Goal: Task Accomplishment & Management: Complete application form

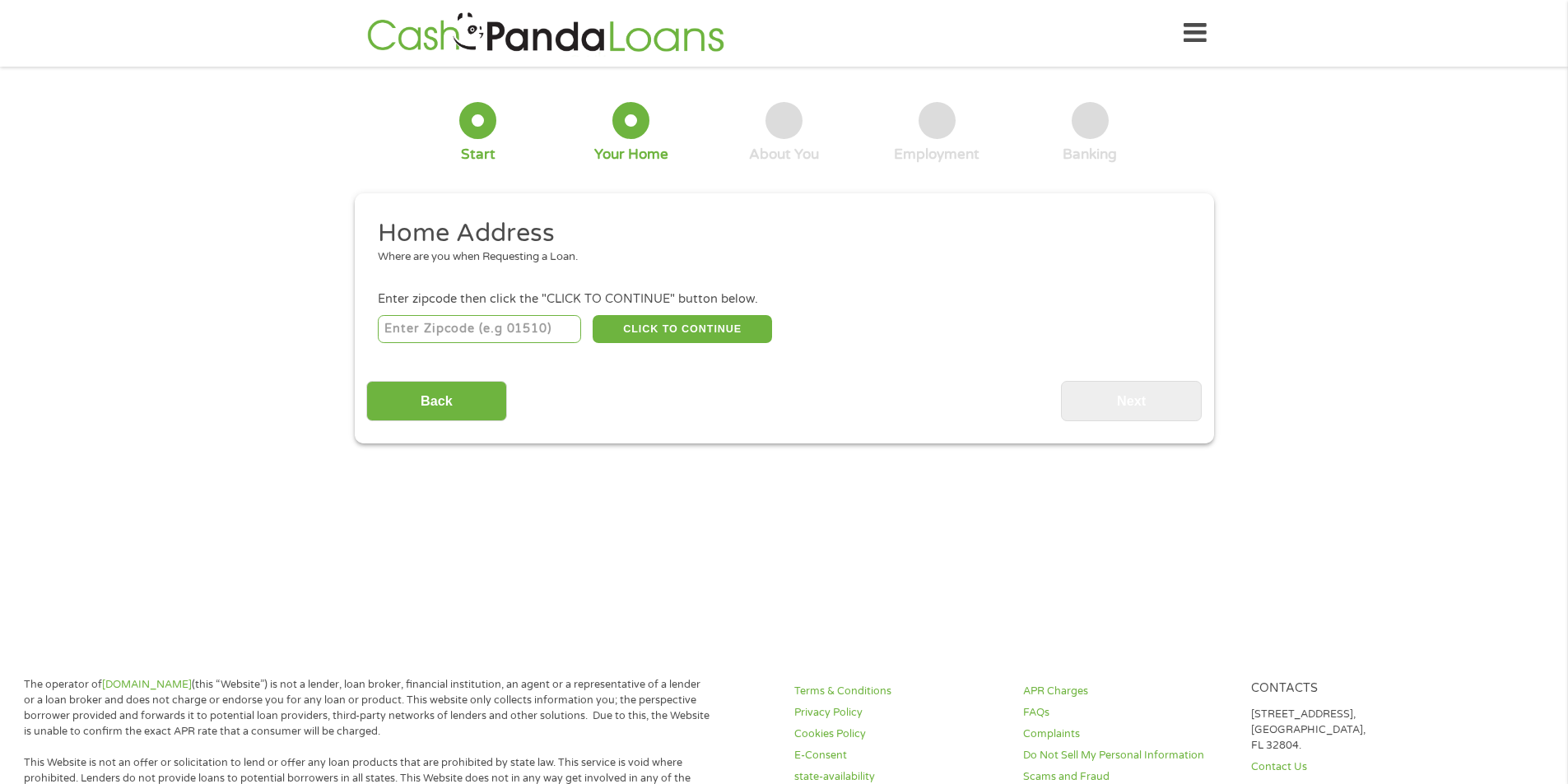
click at [497, 333] on input "number" at bounding box center [479, 328] width 203 height 28
type input "43035"
select select "[US_STATE]"
click at [677, 334] on button "CLICK TO CONTINUE" at bounding box center [682, 328] width 179 height 28
type input "43035"
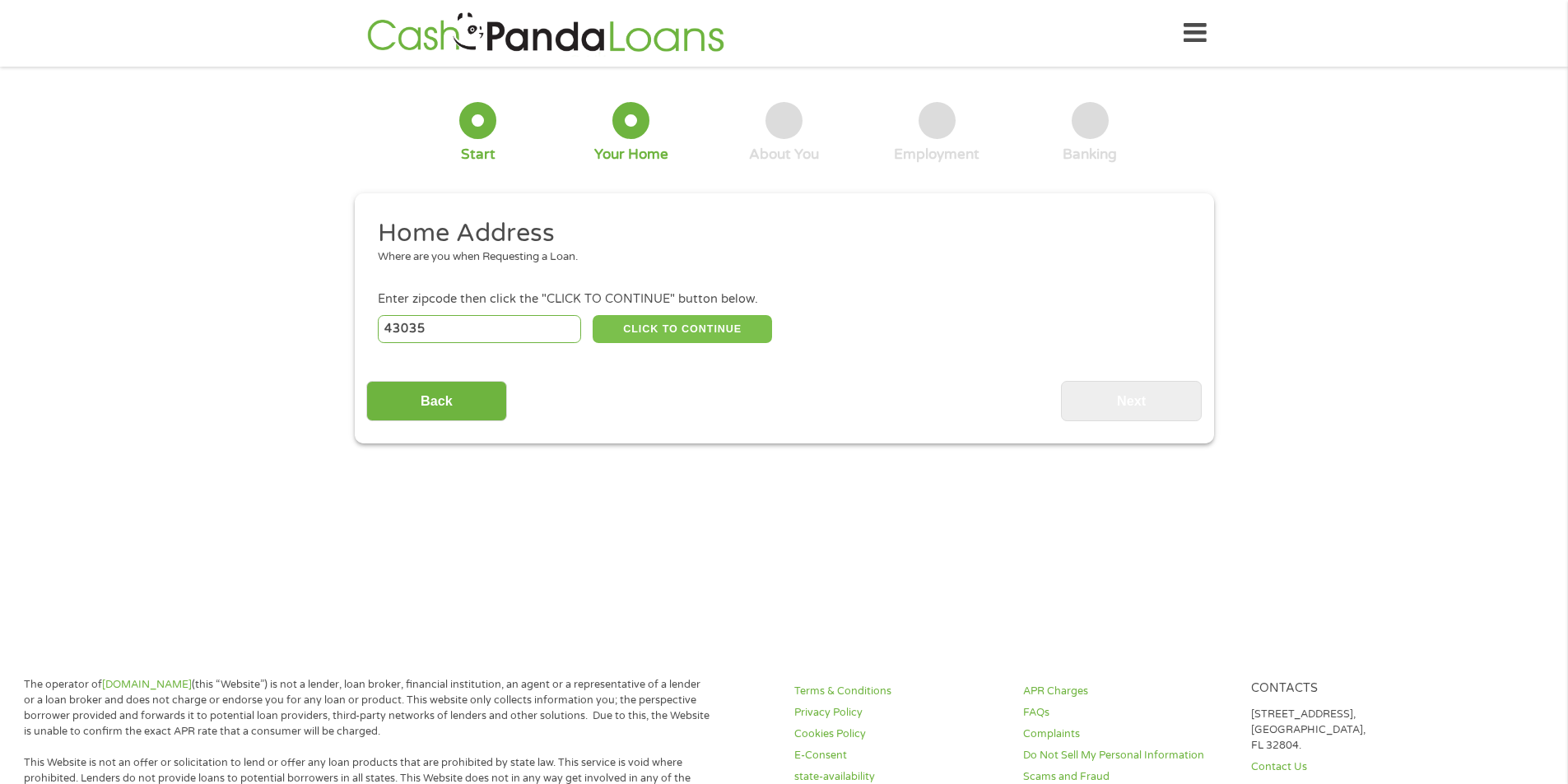
type input "[PERSON_NAME][GEOGRAPHIC_DATA]"
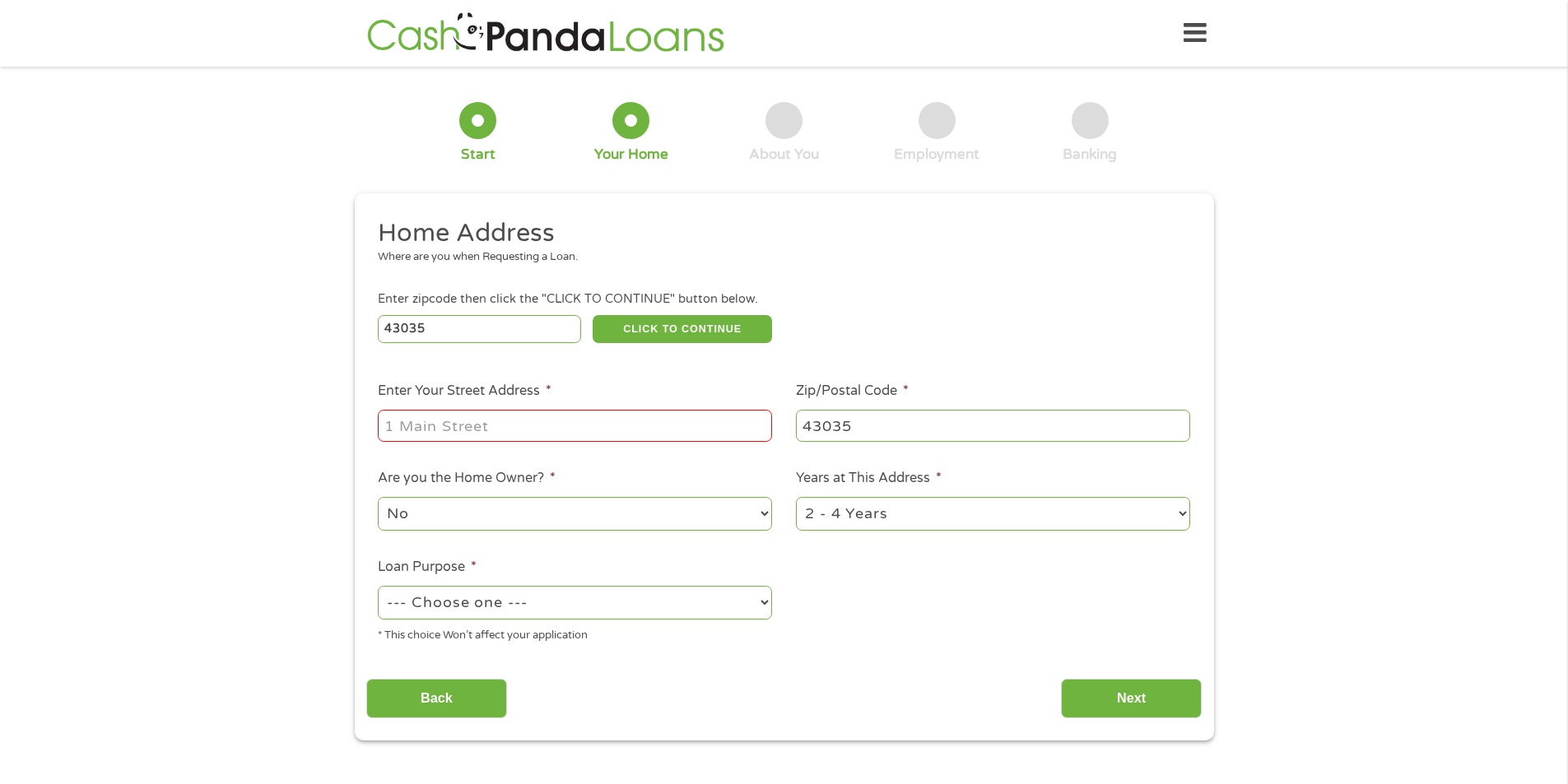
click at [563, 428] on input "Enter Your Street Address *" at bounding box center [575, 425] width 394 height 31
type input "1753 MARIGOLD ST"
click at [508, 513] on select "No Yes" at bounding box center [575, 514] width 394 height 34
select select "yes"
click at [378, 497] on select "No Yes" at bounding box center [575, 514] width 394 height 34
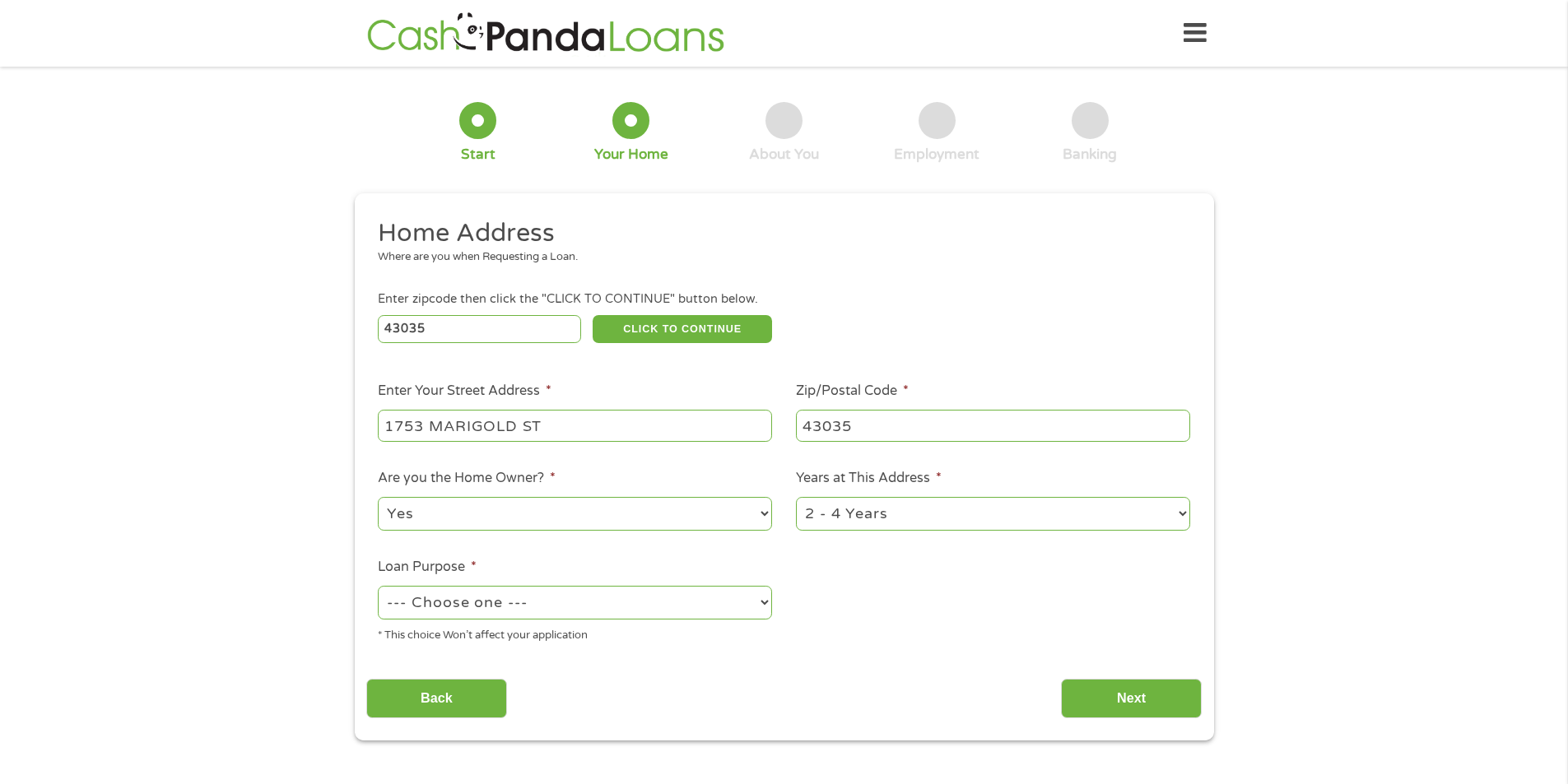
click at [935, 513] on select "1 Year or less 1 - 2 Years 2 - 4 Years Over 4 Years" at bounding box center [993, 514] width 394 height 34
select select "60months"
click at [796, 497] on select "1 Year or less 1 - 2 Years 2 - 4 Years Over 4 Years" at bounding box center [993, 514] width 394 height 34
click at [722, 595] on select "--- Choose one --- Pay Bills Debt Consolidation Home Improvement Major Purchase…" at bounding box center [575, 602] width 394 height 34
select select "medicalexpenses"
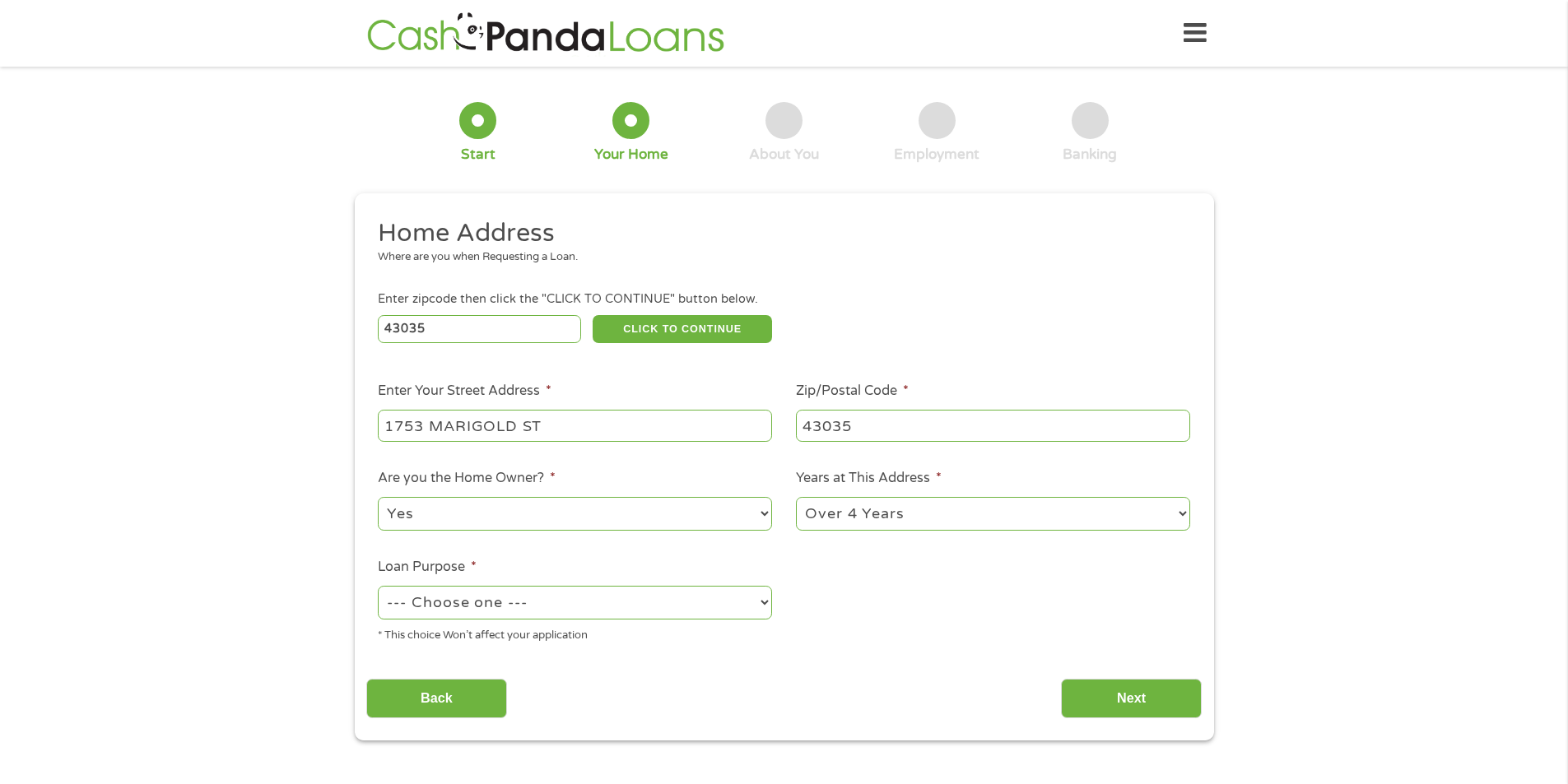
click at [378, 585] on select "--- Choose one --- Pay Bills Debt Consolidation Home Improvement Major Purchase…" at bounding box center [575, 602] width 394 height 34
click at [626, 679] on div "Back Next" at bounding box center [784, 692] width 836 height 52
click at [1145, 709] on input "Next" at bounding box center [1131, 699] width 140 height 40
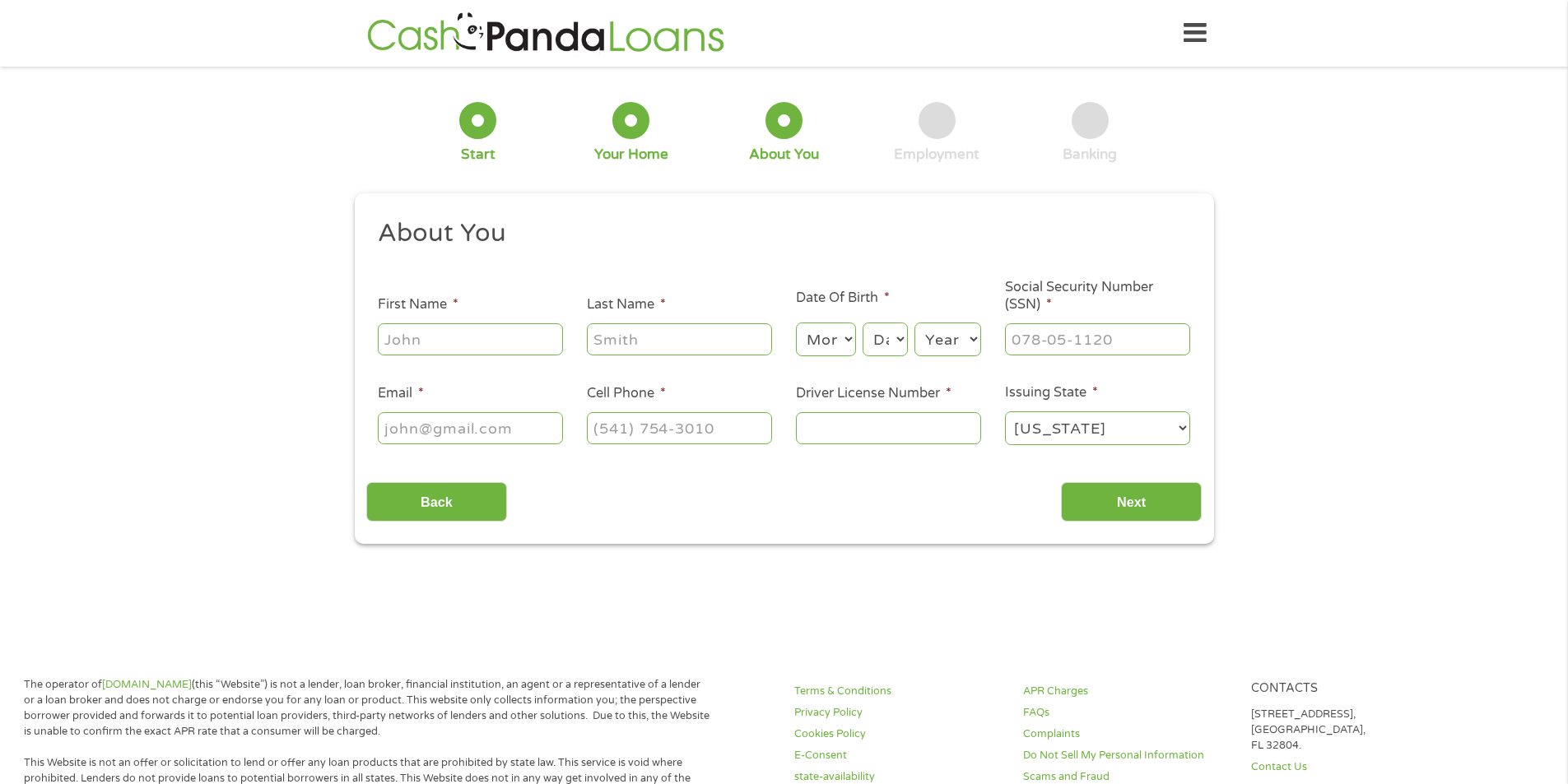
scroll to position [6, 6]
click at [436, 341] on input "First Name *" at bounding box center [470, 339] width 185 height 31
type input "[PERSON_NAME]"
type input "[PERSON_NAME][EMAIL_ADDRESS][DOMAIN_NAME]"
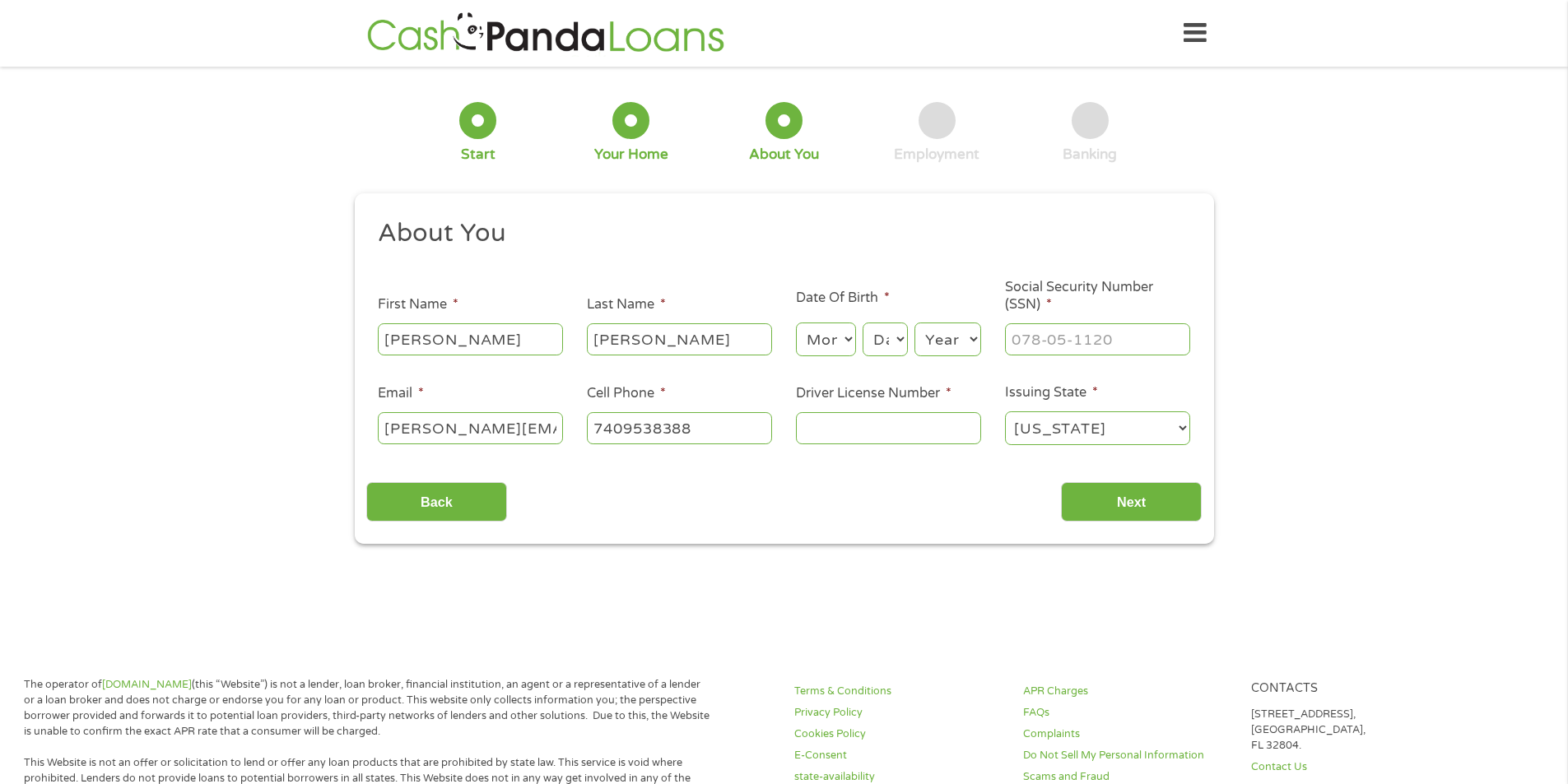
type input "[PHONE_NUMBER]"
click at [854, 352] on select "Month 1 2 3 4 5 6 7 8 9 10 11 12" at bounding box center [826, 340] width 60 height 34
select select "3"
click at [796, 323] on select "Month 1 2 3 4 5 6 7 8 9 10 11 12" at bounding box center [826, 340] width 60 height 34
click at [892, 347] on select "Day 1 2 3 4 5 6 7 8 9 10 11 12 13 14 15 16 17 18 19 20 21 22 23 24 25 26 27 28 …" at bounding box center [884, 340] width 44 height 34
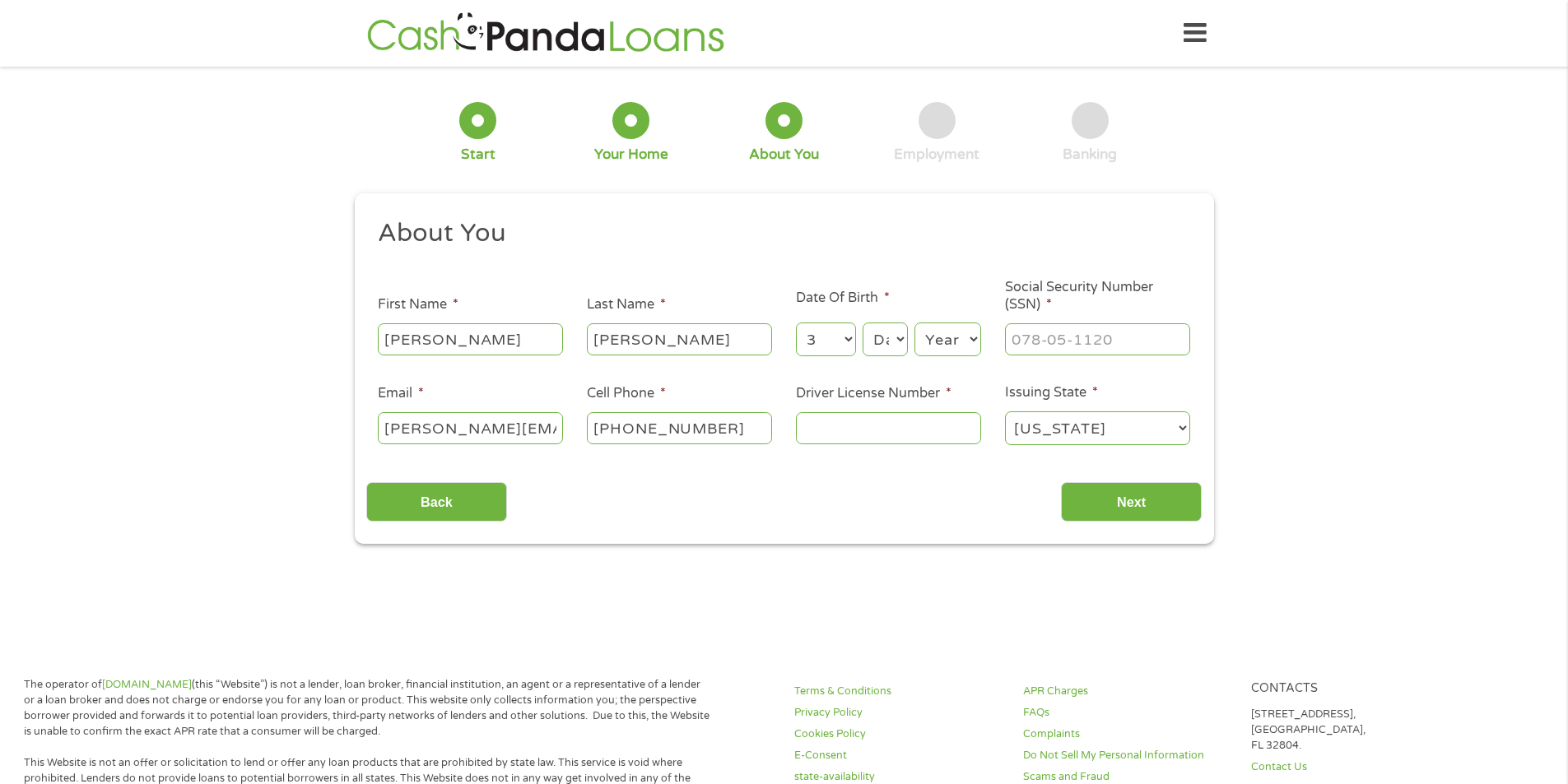
select select "9"
click at [863, 323] on select "Day 1 2 3 4 5 6 7 8 9 10 11 12 13 14 15 16 17 18 19 20 21 22 23 24 25 26 27 28 …" at bounding box center [884, 340] width 44 height 34
click at [970, 332] on select "Year [DATE] 2006 2005 2004 2003 2002 2001 2000 1999 1998 1997 1996 1995 1994 19…" at bounding box center [948, 340] width 67 height 34
select select "1973"
click at [915, 323] on select "Year [DATE] 2006 2005 2004 2003 2002 2001 2000 1999 1998 1997 1996 1995 1994 19…" at bounding box center [948, 340] width 67 height 34
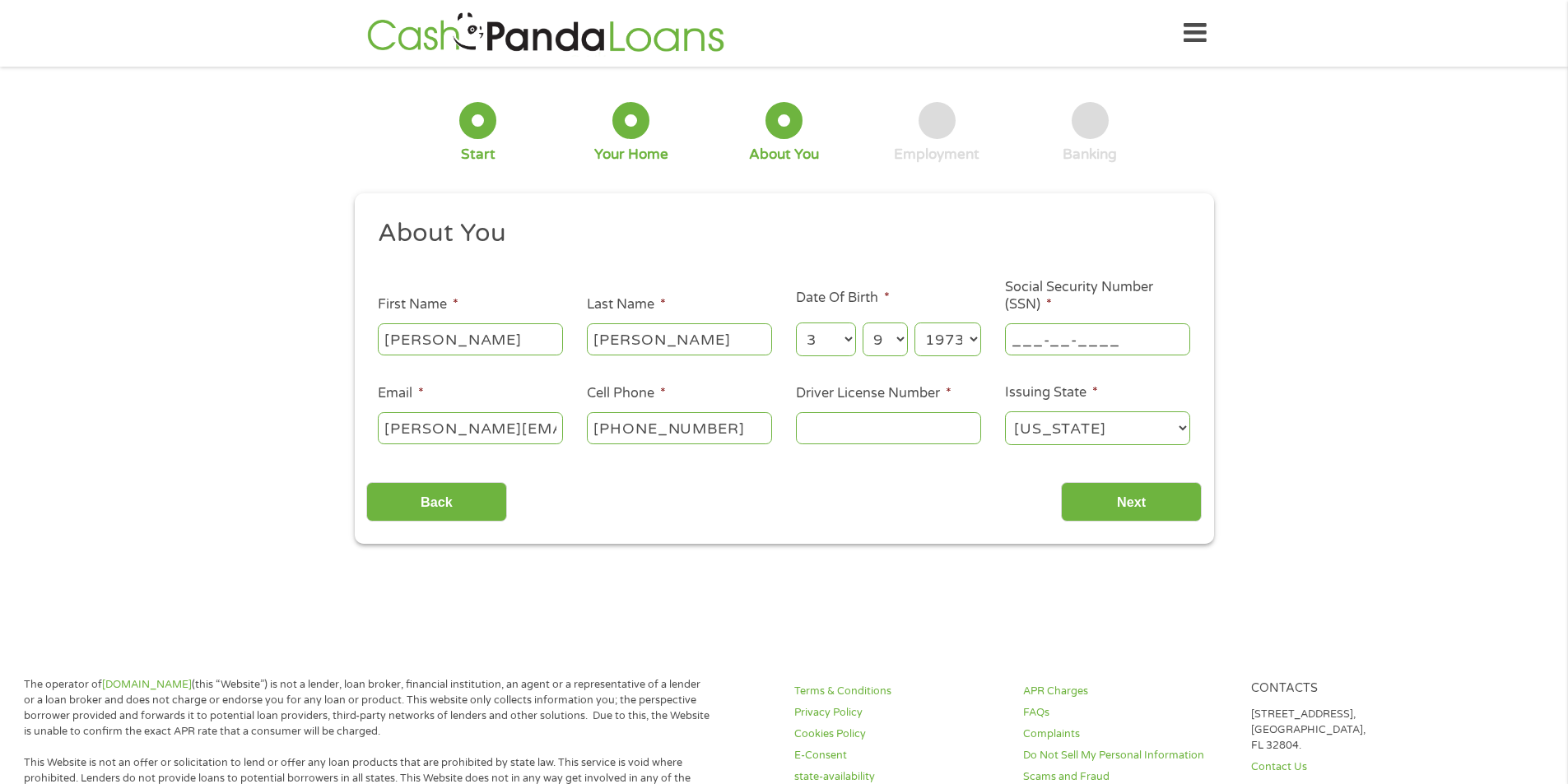
click at [1067, 343] on input "___-__-____" at bounding box center [1098, 339] width 185 height 31
type input "295-06-5295"
click at [945, 433] on input "Driver License Number *" at bounding box center [889, 427] width 185 height 31
click at [909, 436] on input "Driver License Number *" at bounding box center [889, 427] width 185 height 31
type input "sn493332"
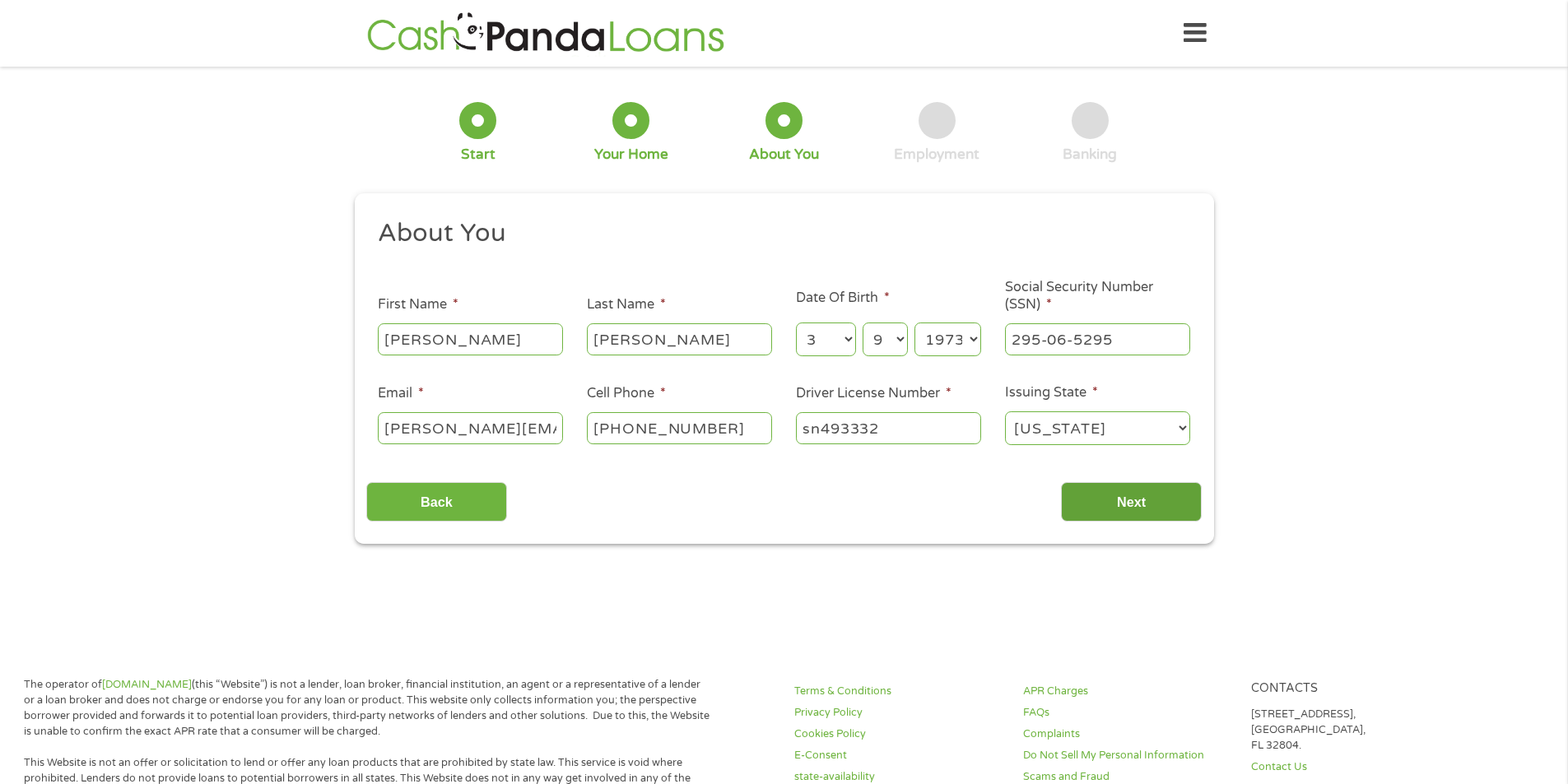
click at [1158, 506] on input "Next" at bounding box center [1131, 502] width 140 height 40
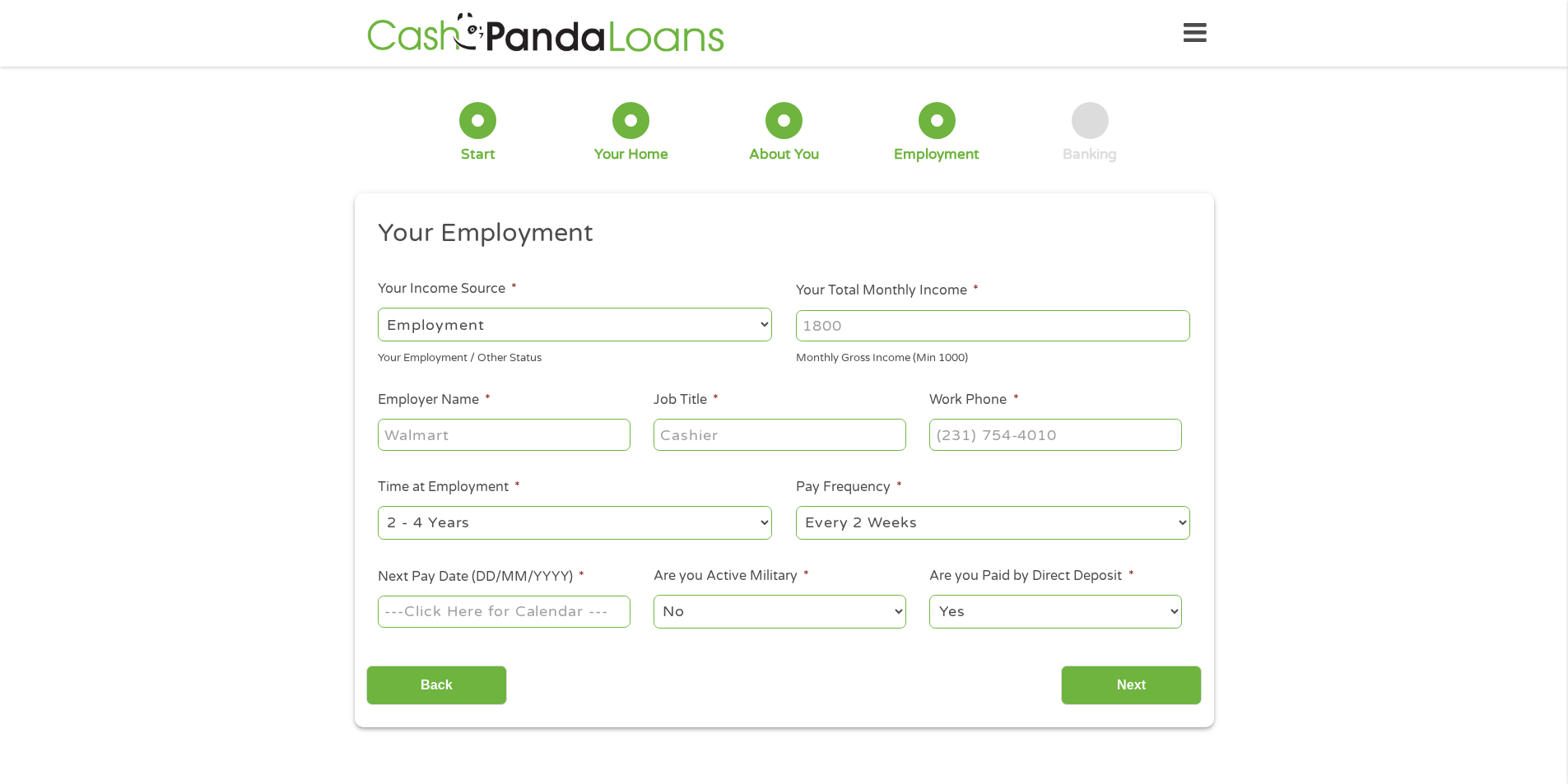
click at [878, 329] on input "Your Total Monthly Income *" at bounding box center [993, 325] width 394 height 31
type input "6500"
click at [587, 439] on input "Employer Name *" at bounding box center [504, 434] width 252 height 31
type input "[PERSON_NAME] corp"
click at [698, 431] on input "Job Title *" at bounding box center [779, 434] width 252 height 31
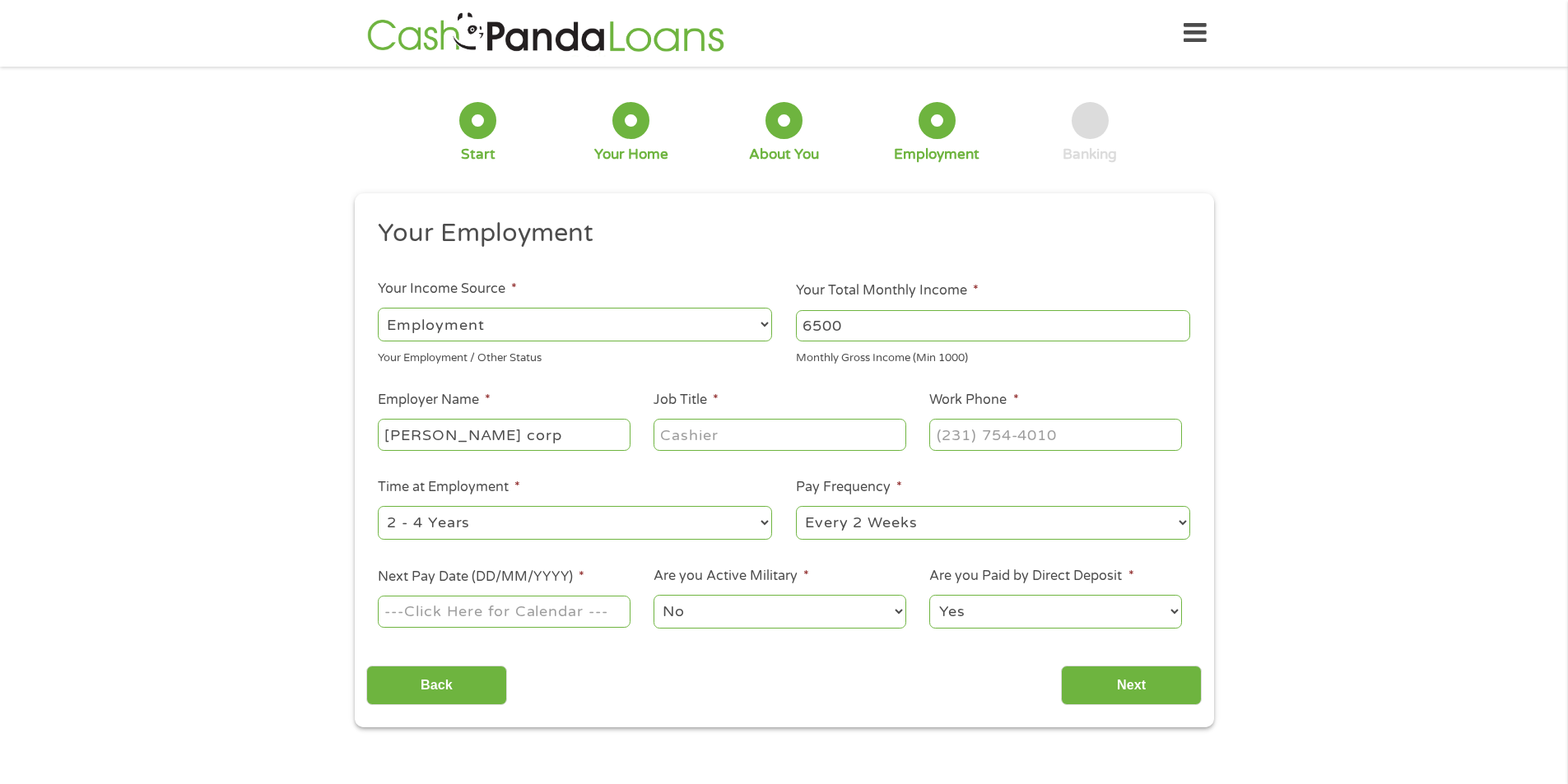
type input "m"
type input "Manager"
click at [1005, 433] on input "(___) ___-____" at bounding box center [1055, 434] width 252 height 31
type input "[PHONE_NUMBER]"
click at [605, 518] on select "--- Choose one --- 1 Year or less 1 - 2 Years 2 - 4 Years Over 4 Years" at bounding box center [575, 523] width 394 height 34
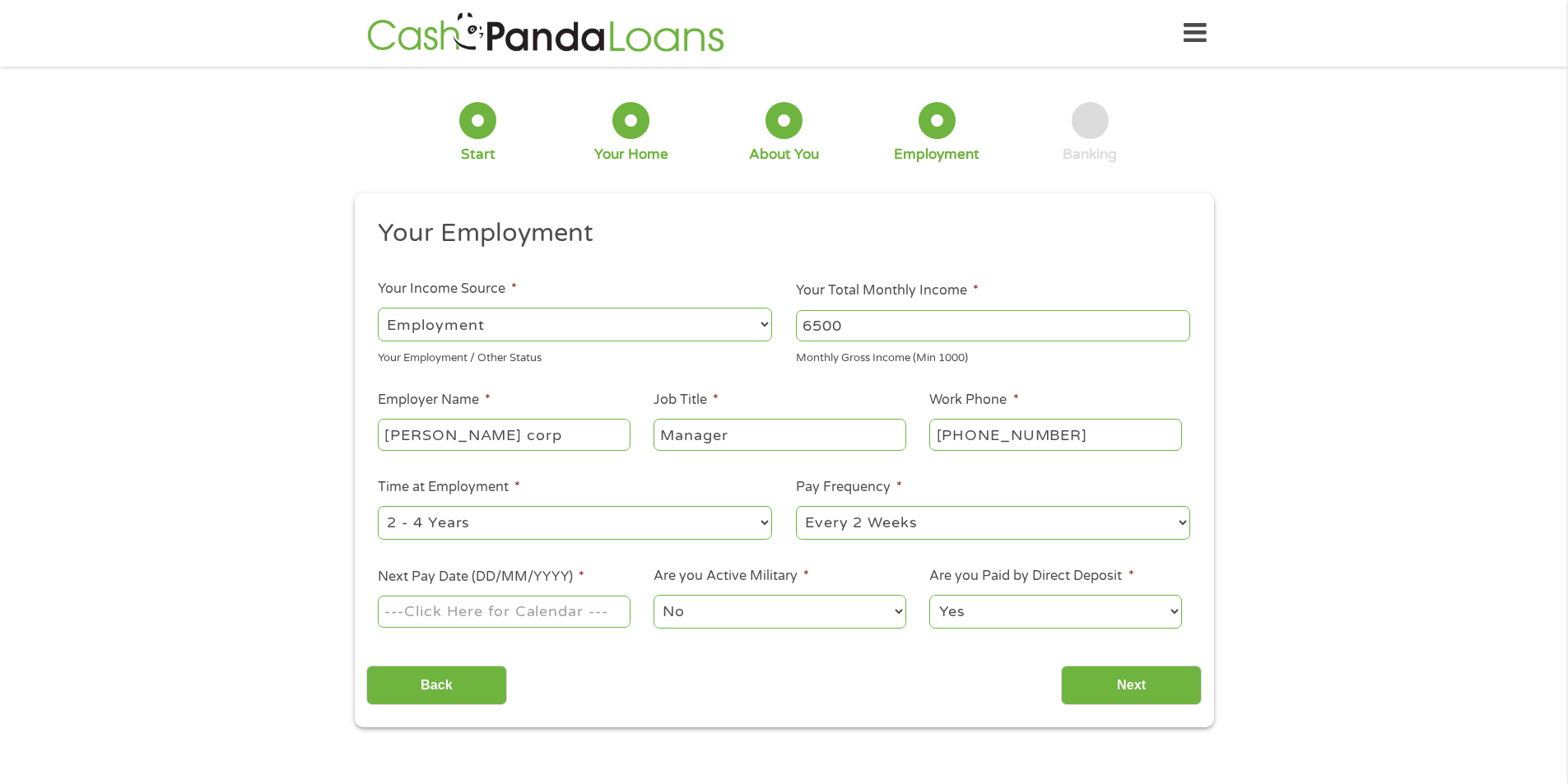
click at [378, 506] on select "--- Choose one --- 1 Year or less 1 - 2 Years 2 - 4 Years Over 4 Years" at bounding box center [575, 523] width 394 height 34
click at [622, 526] on select "--- Choose one --- 1 Year or less 1 - 2 Years 2 - 4 Years Over 4 Years" at bounding box center [575, 523] width 394 height 34
select select "60months"
click at [378, 506] on select "--- Choose one --- 1 Year or less 1 - 2 Years 2 - 4 Years Over 4 Years" at bounding box center [575, 523] width 394 height 34
click at [557, 614] on input "Next Pay Date (DD/MM/YYYY) *" at bounding box center [504, 610] width 252 height 31
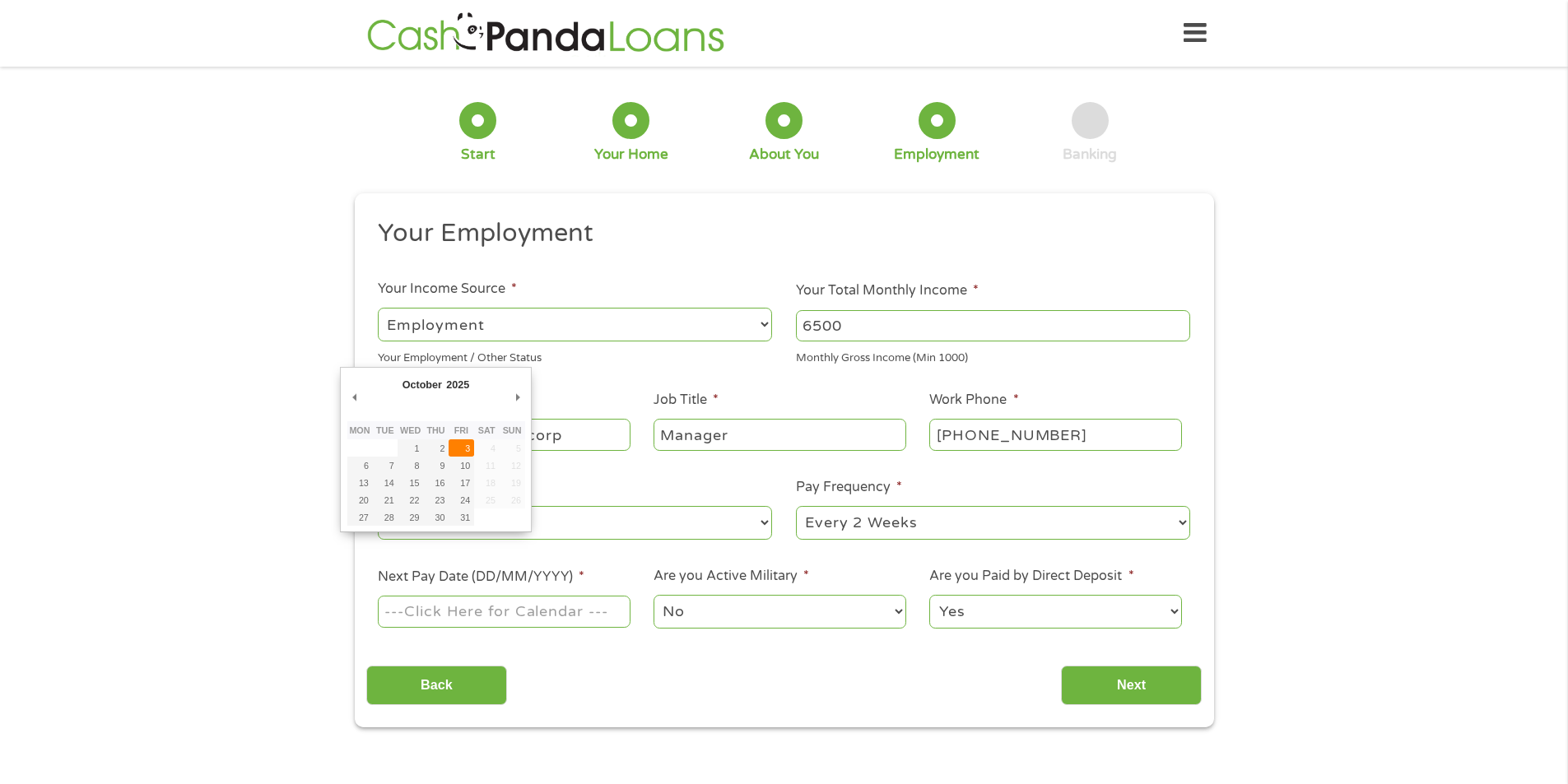
type input "[DATE]"
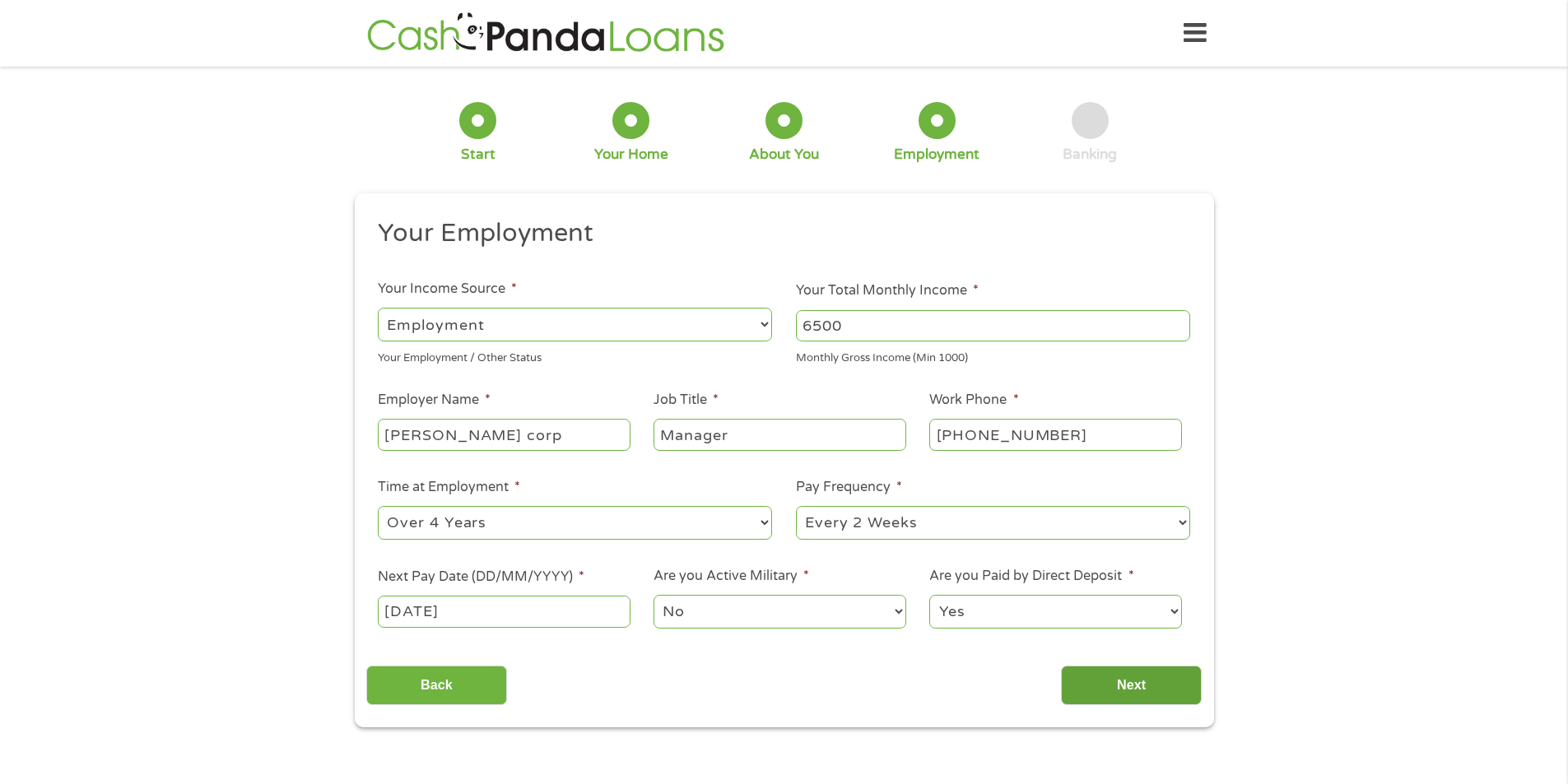
click at [1133, 677] on input "Next" at bounding box center [1131, 685] width 140 height 40
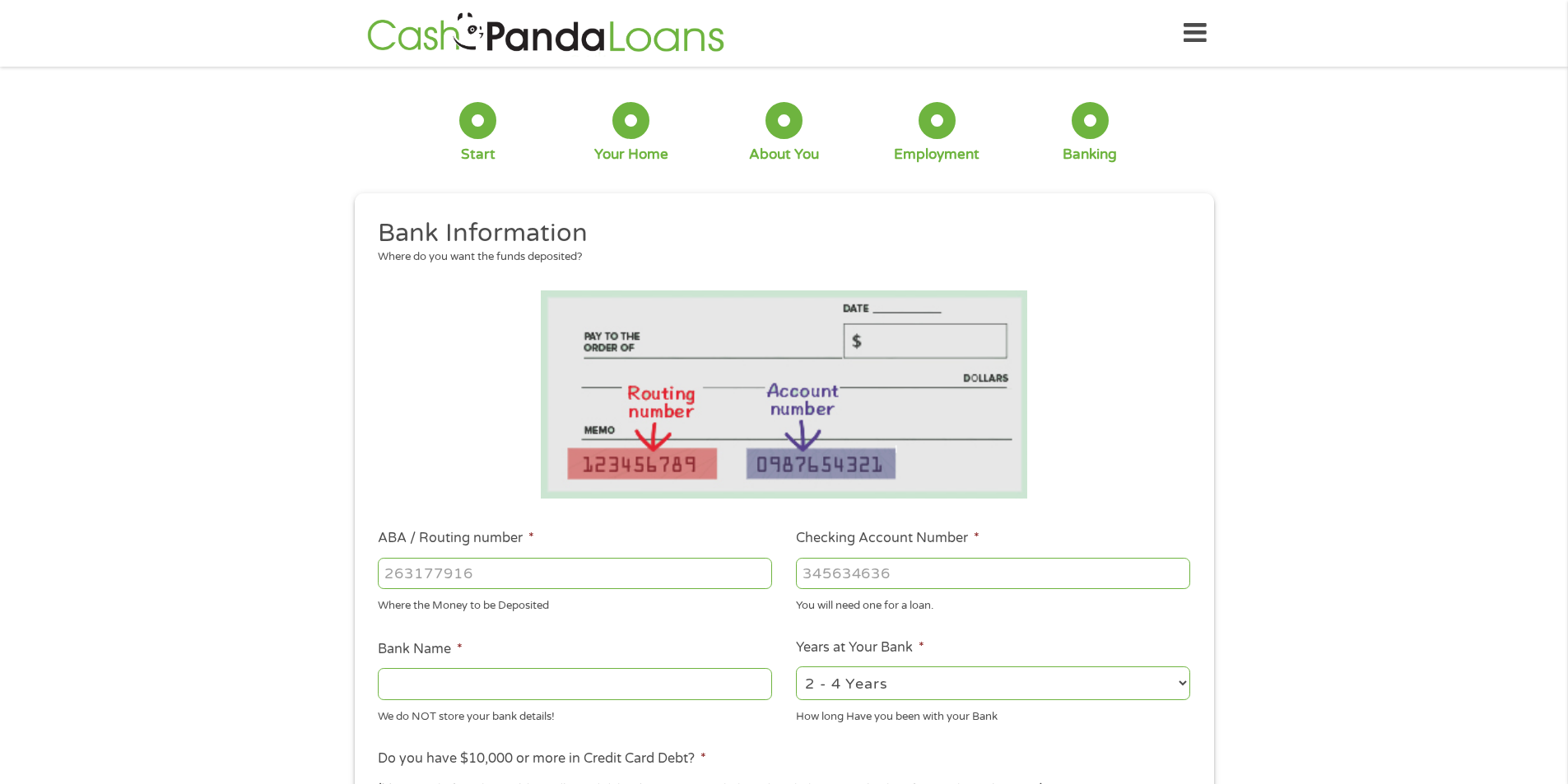
click at [1422, 401] on div "1 Start 2 Your Home 3 About You 4 Employment 5 Banking 6 This field is hidden w…" at bounding box center [784, 600] width 1568 height 1043
click at [595, 578] on input "ABA / Routing number *" at bounding box center [575, 573] width 394 height 31
type input "044000037"
type input "JPMORGAN CHASE BANK NA"
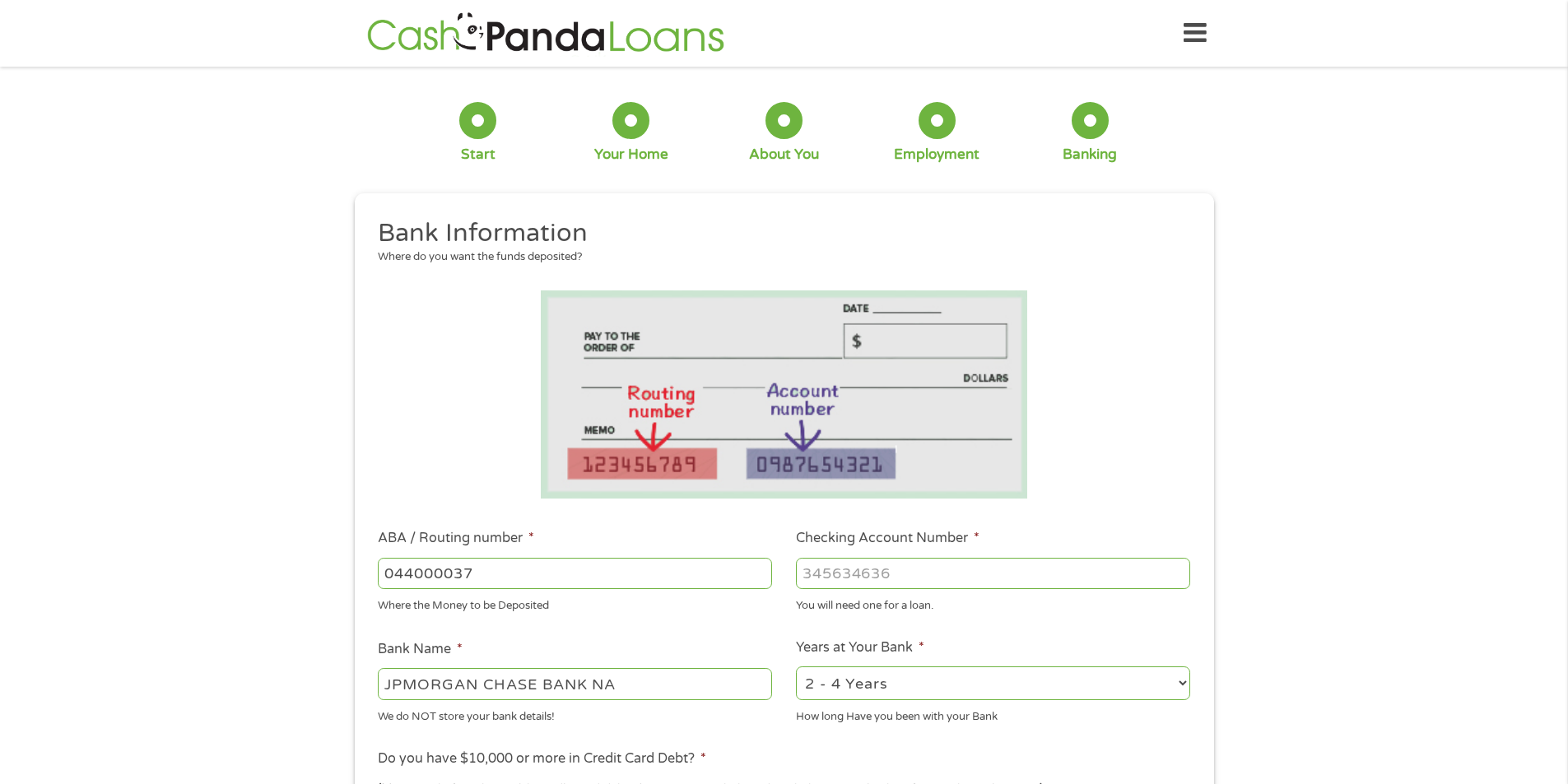
type input "044000037"
type input "633604111"
click at [1070, 675] on select "2 - 4 Years 6 - 12 Months 1 - 2 Years Over 4 Years" at bounding box center [993, 683] width 394 height 34
select select "60months"
click at [796, 666] on select "2 - 4 Years 6 - 12 Months 1 - 2 Years Over 4 Years" at bounding box center [993, 683] width 394 height 34
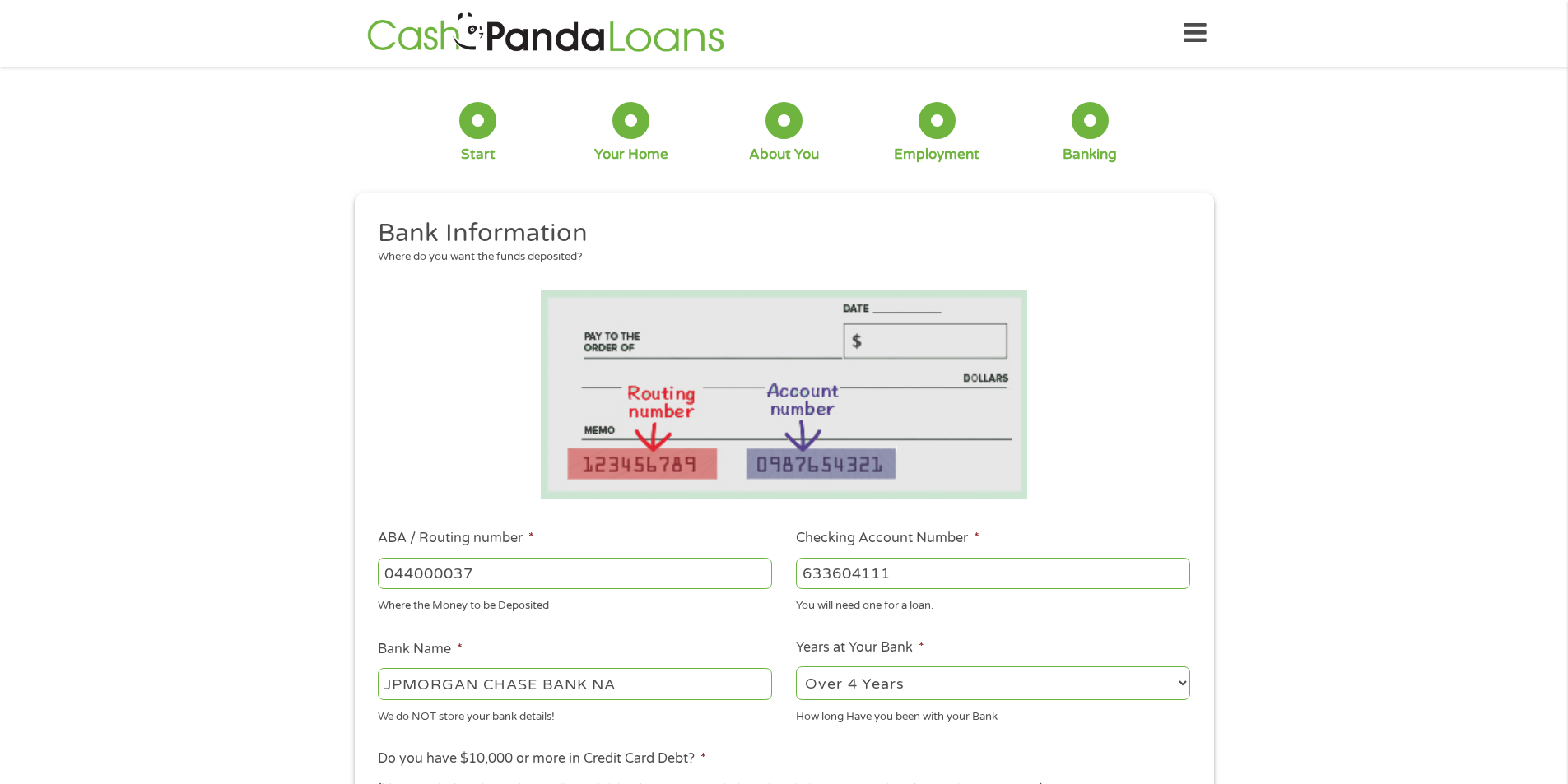
click at [236, 627] on div "1 Start 2 Your Home 3 About You 4 Employment 5 Banking 6 This field is hidden w…" at bounding box center [784, 600] width 1568 height 1043
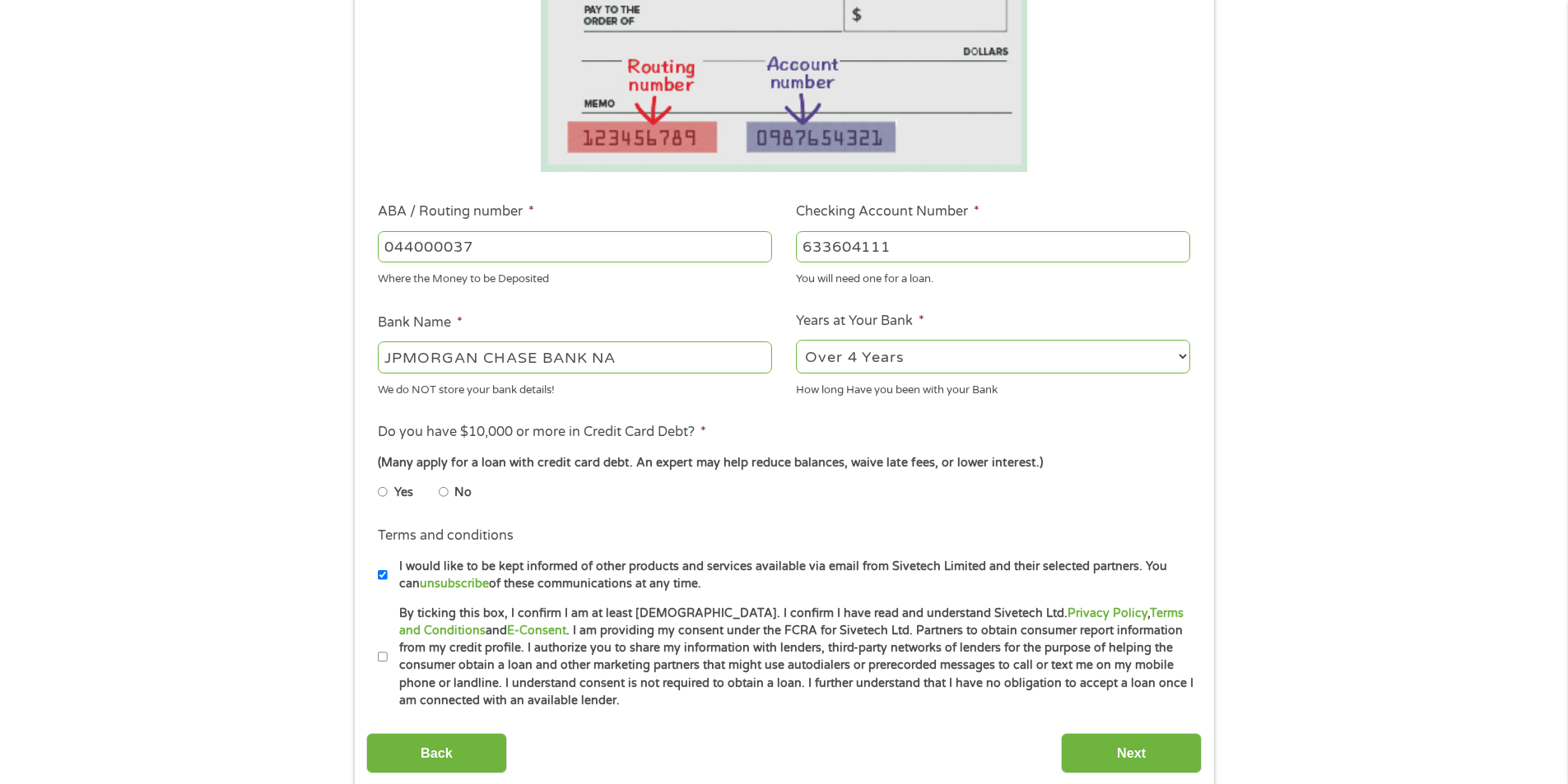
scroll to position [329, 0]
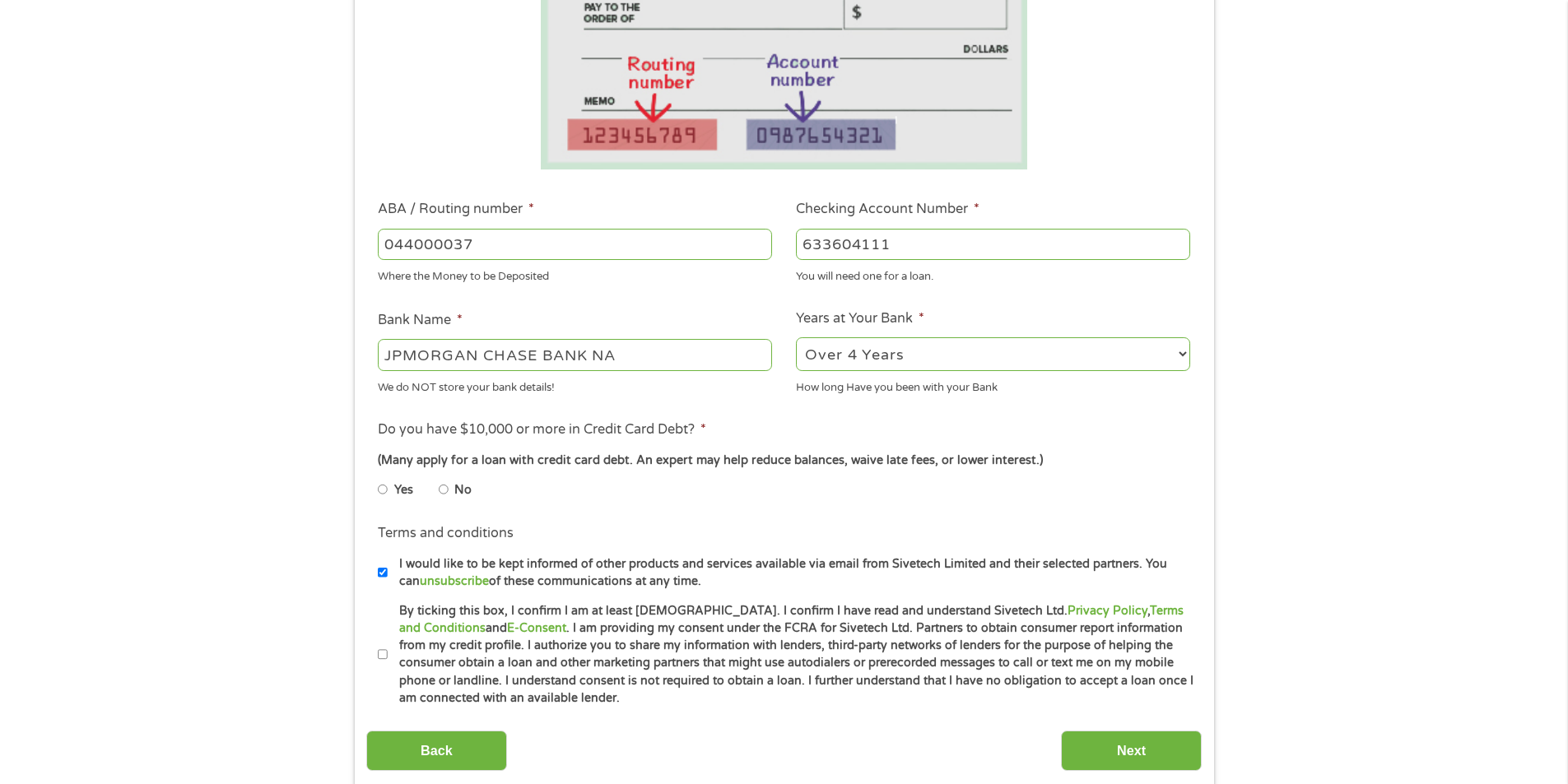
click at [446, 490] on input "No" at bounding box center [444, 489] width 10 height 26
radio input "true"
click at [385, 575] on input "I would like to be kept informed of other products and services available via e…" at bounding box center [382, 572] width 10 height 26
checkbox input "false"
click at [381, 655] on input "By ticking this box, I confirm I am at least [DEMOGRAPHIC_DATA]. I confirm I ha…" at bounding box center [382, 655] width 10 height 26
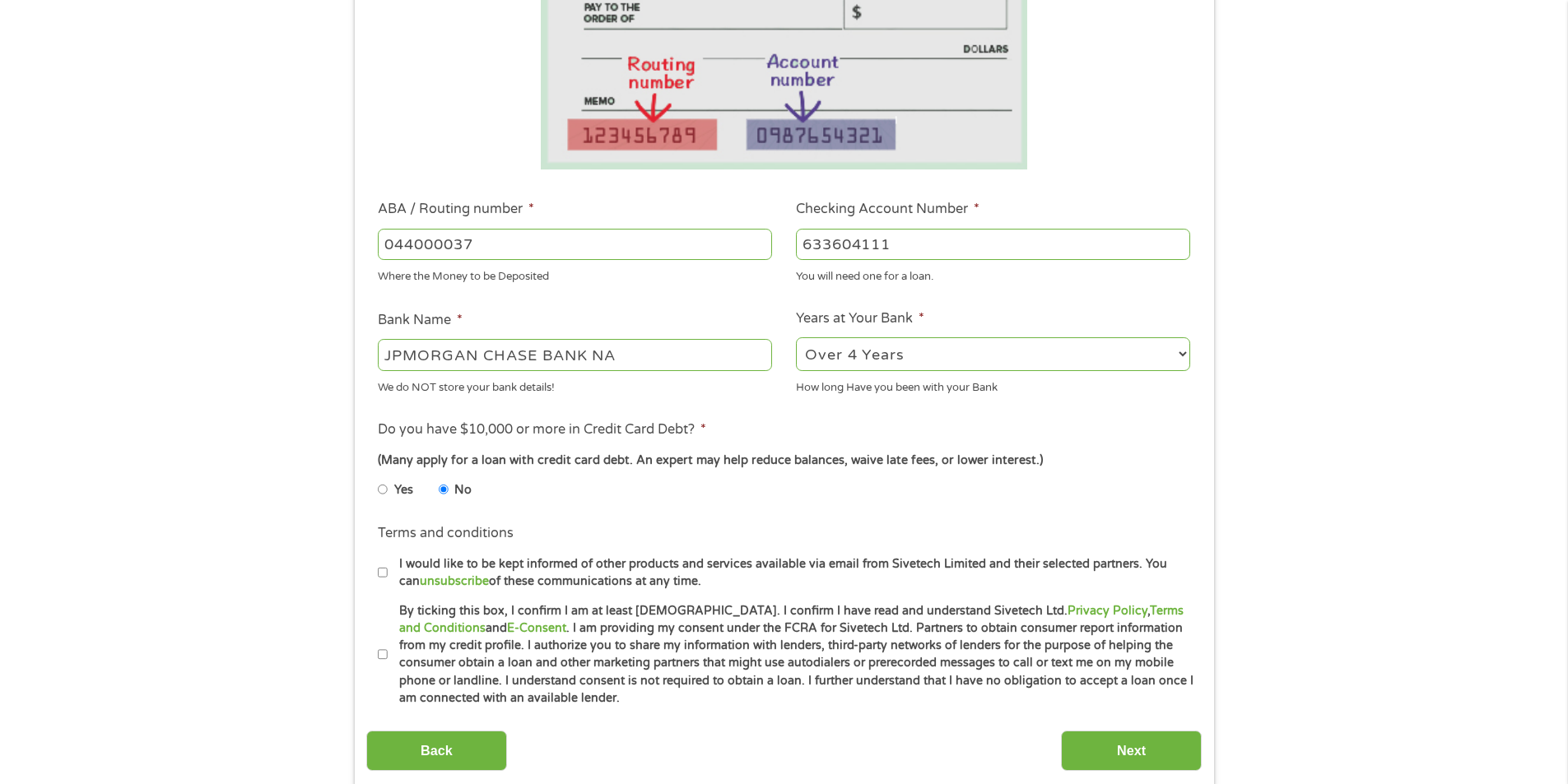
checkbox input "true"
click at [1113, 767] on input "Next" at bounding box center [1131, 751] width 140 height 40
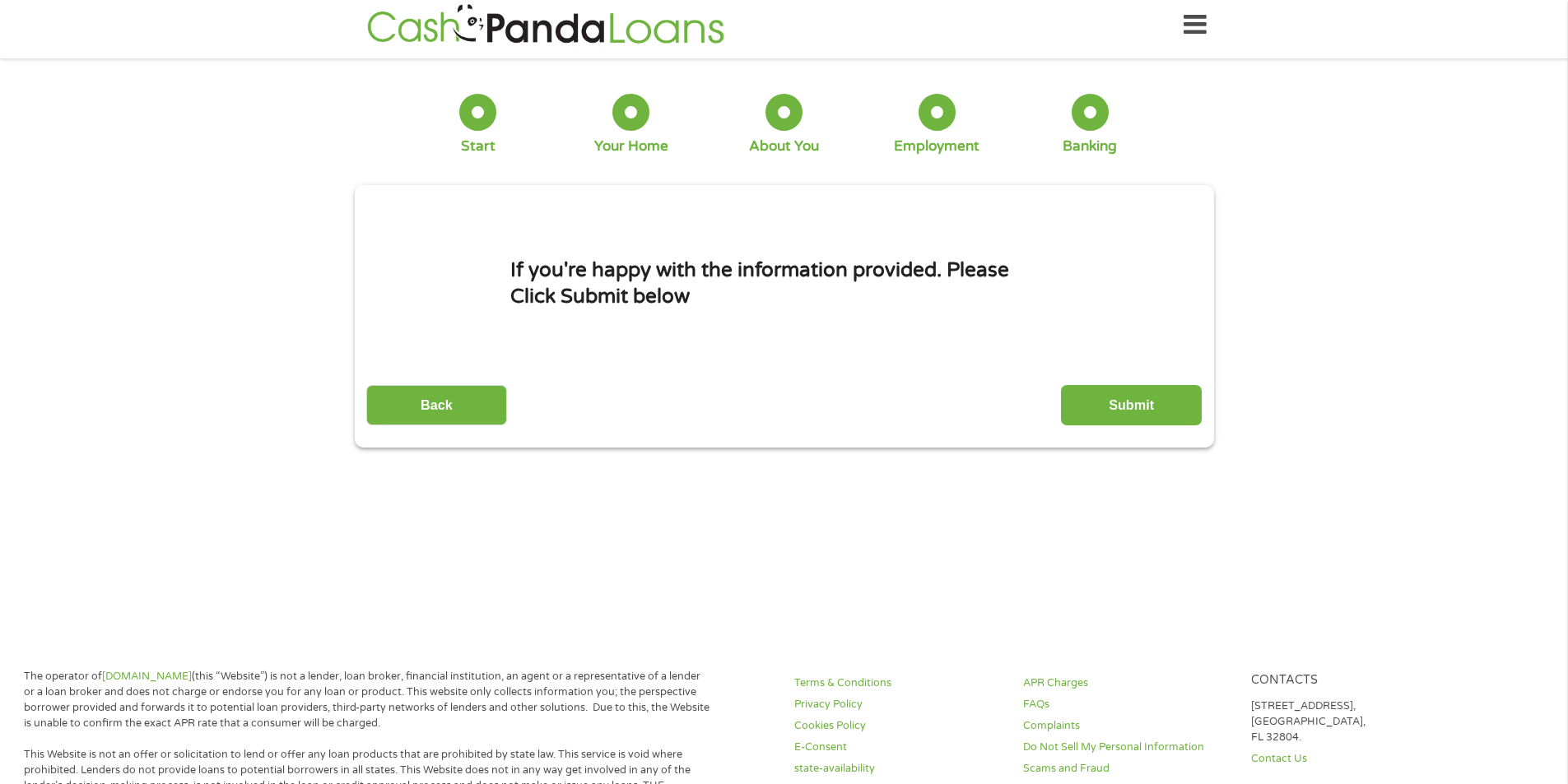
scroll to position [0, 0]
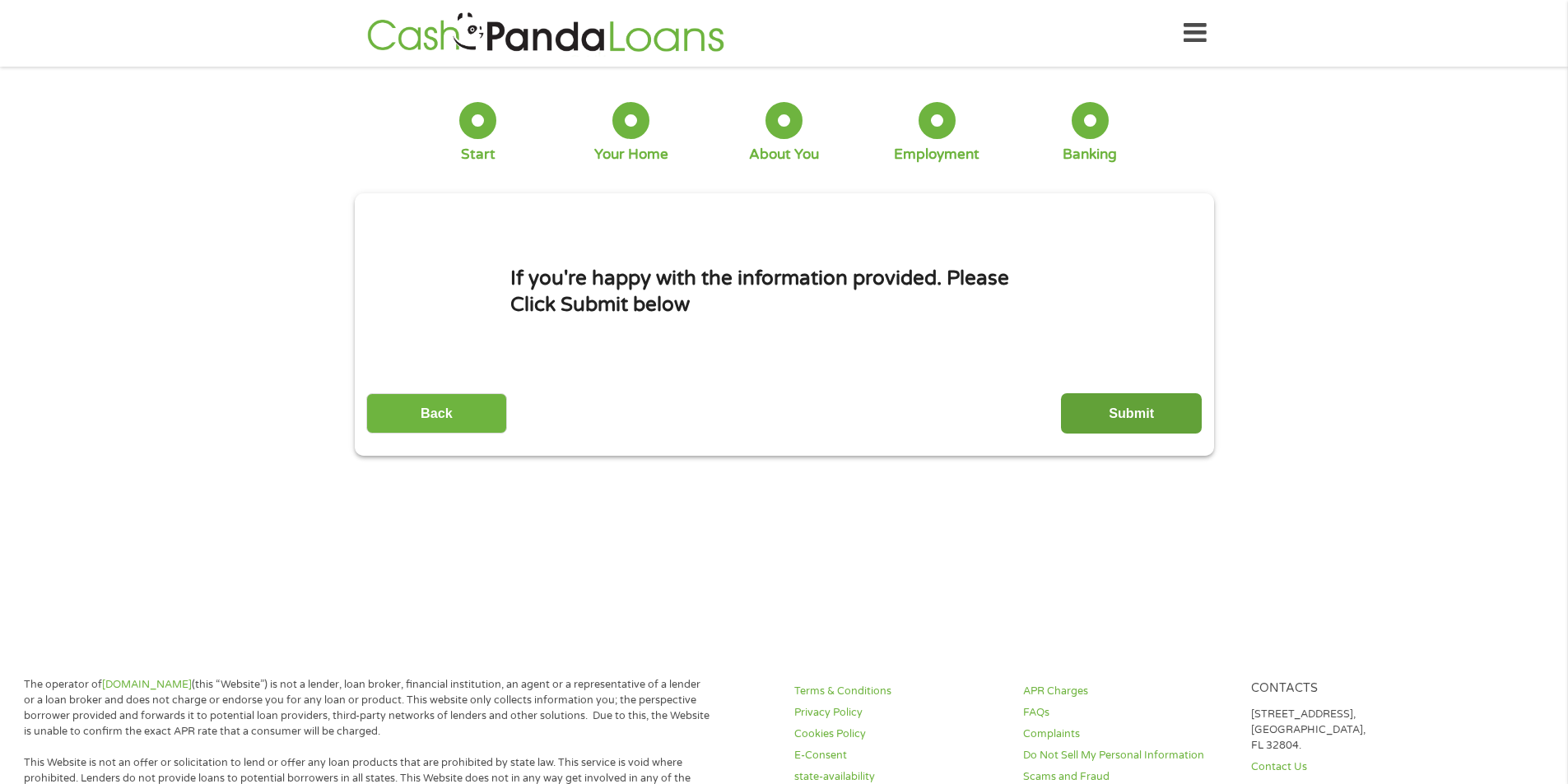
click at [1104, 407] on input "Submit" at bounding box center [1131, 413] width 140 height 40
